Goal: Ask a question

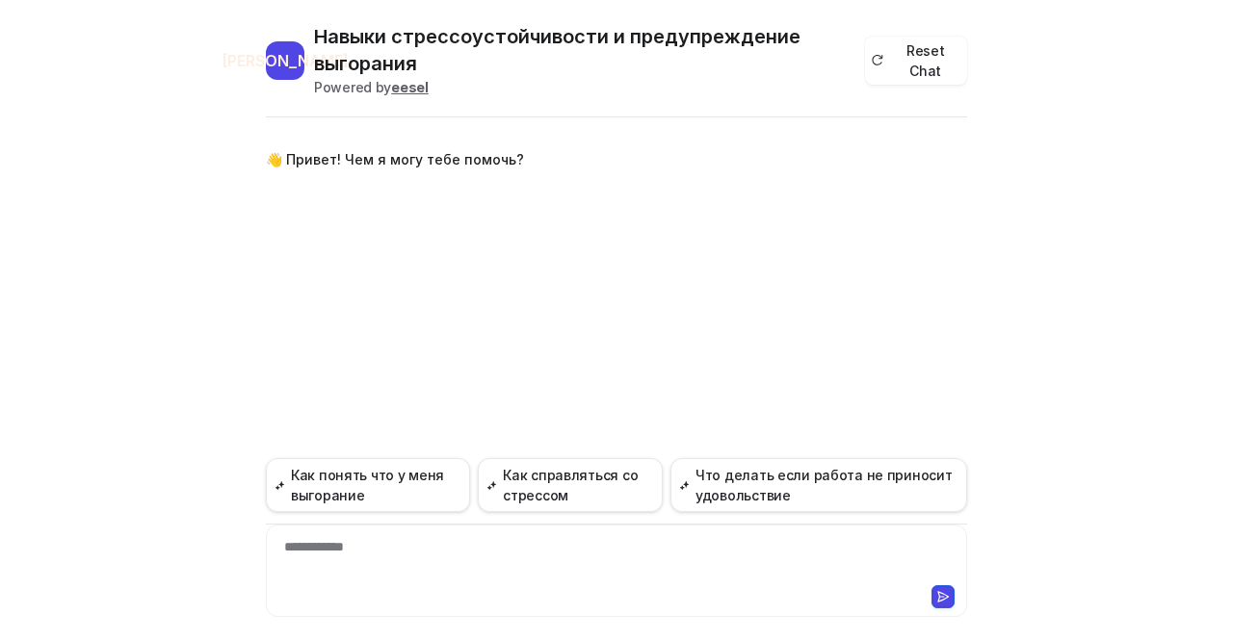
click at [378, 549] on div "**********" at bounding box center [617, 559] width 692 height 44
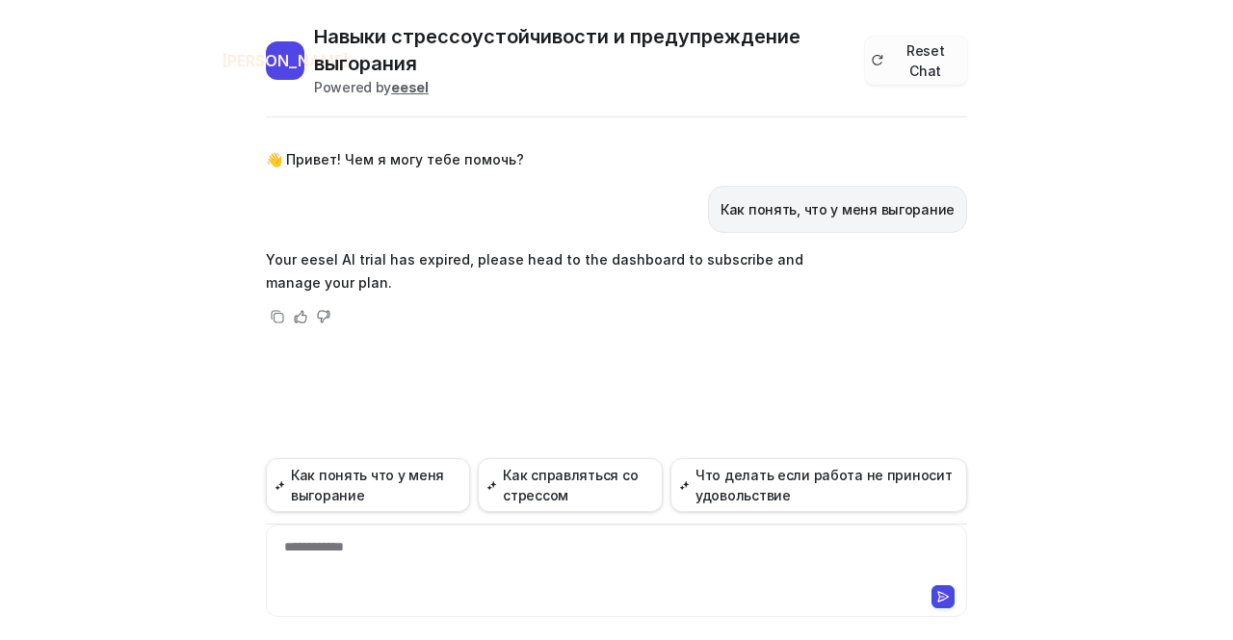
click at [895, 50] on button "Reset Chat" at bounding box center [916, 61] width 102 height 48
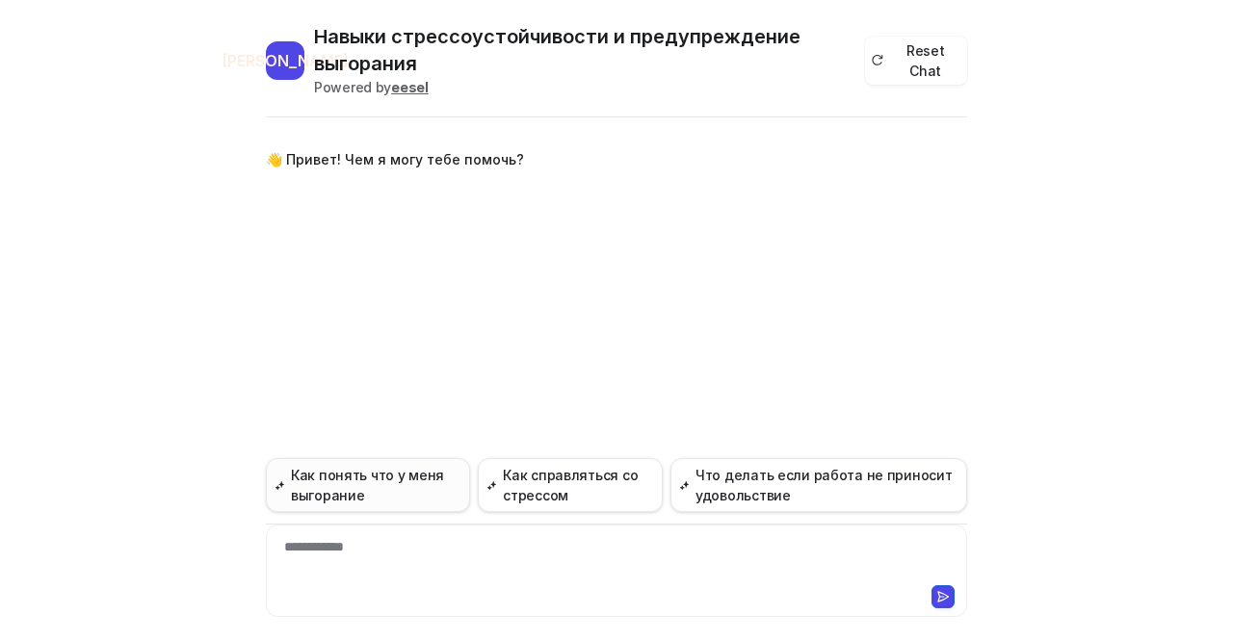
click at [404, 477] on button "Как понять что у меня выгорание" at bounding box center [368, 485] width 204 height 54
click at [389, 490] on button "Как понять что у меня выгорание" at bounding box center [368, 485] width 204 height 54
